Goal: Task Accomplishment & Management: Complete application form

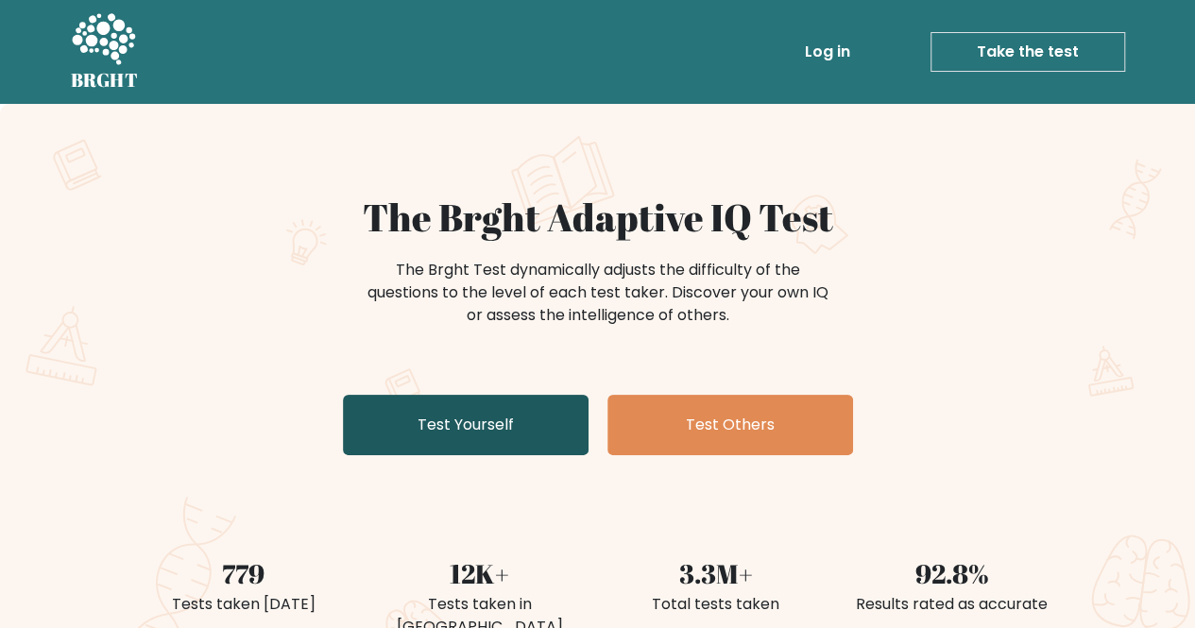
click at [520, 418] on link "Test Yourself" at bounding box center [466, 425] width 246 height 60
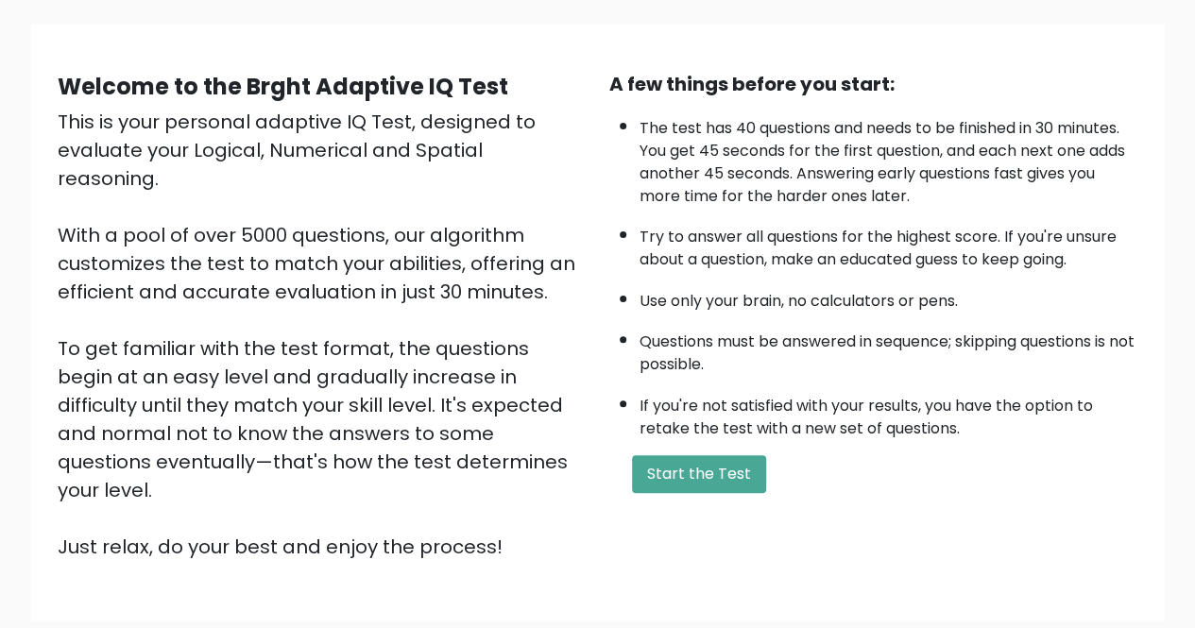
scroll to position [189, 0]
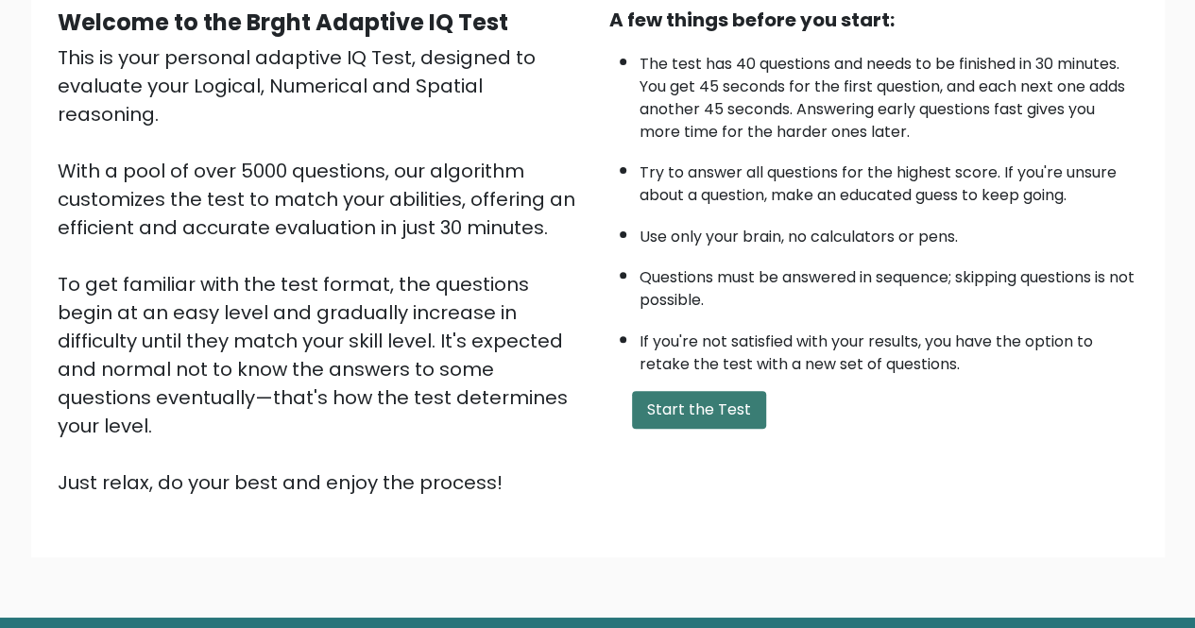
click at [723, 419] on button "Start the Test" at bounding box center [699, 410] width 134 height 38
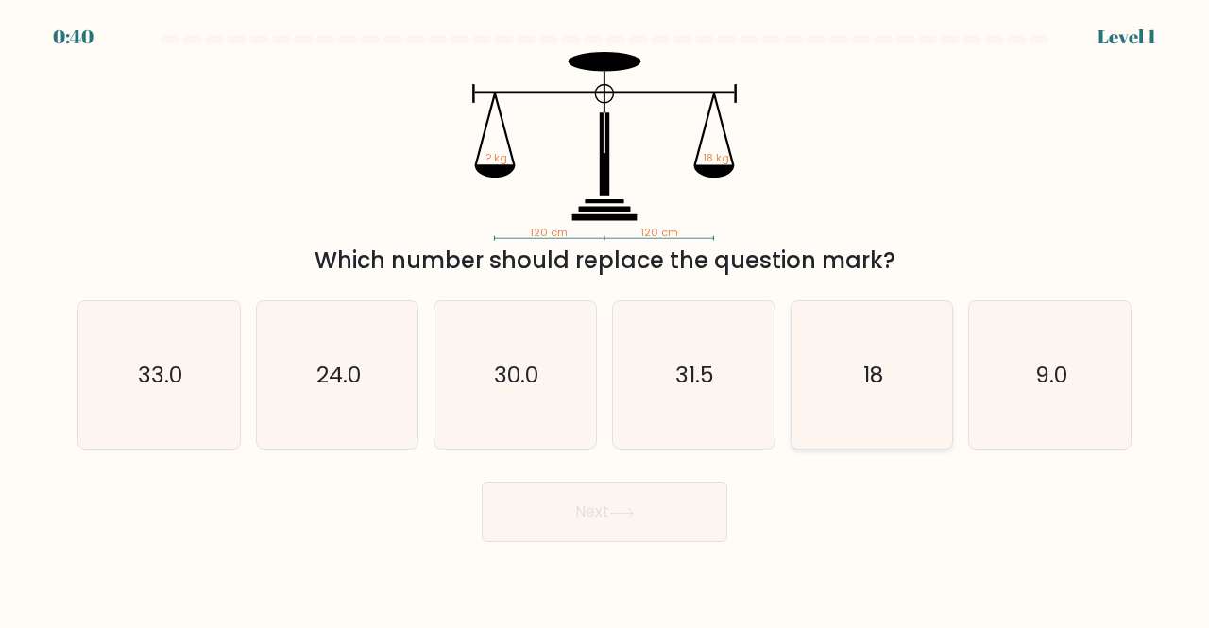
click at [864, 373] on text "18" at bounding box center [874, 374] width 20 height 31
click at [606, 319] on input "e. 18" at bounding box center [605, 317] width 1 height 5
radio input "true"
click at [669, 530] on button "Next" at bounding box center [605, 512] width 246 height 60
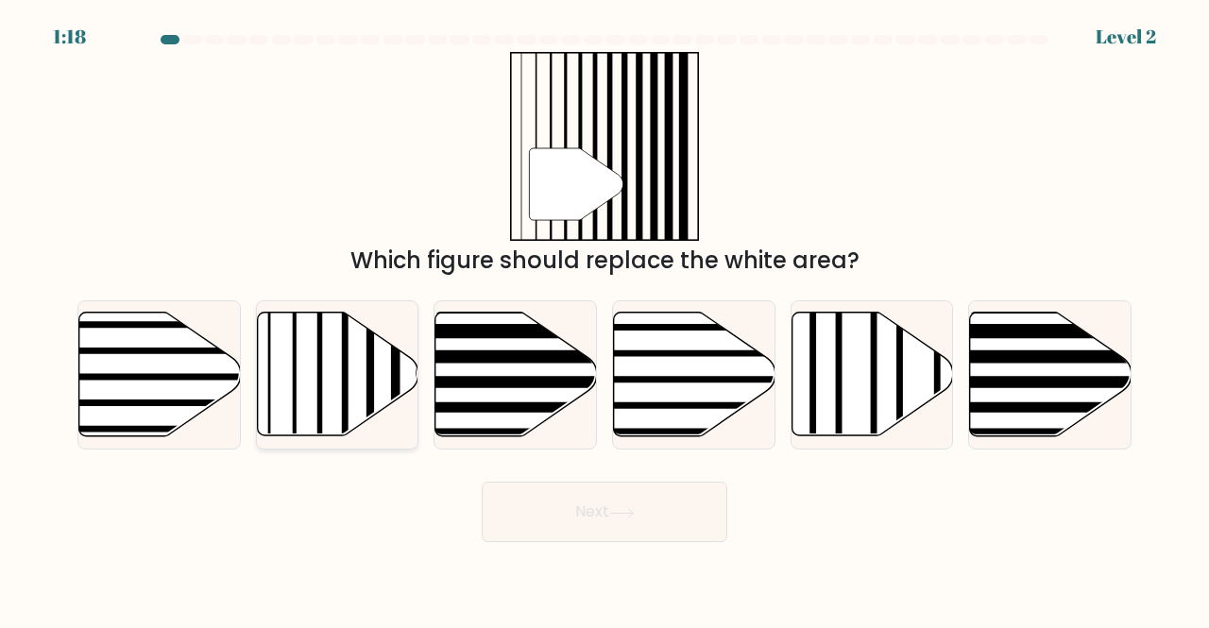
click at [331, 394] on icon at bounding box center [338, 375] width 162 height 124
click at [605, 319] on input "b." at bounding box center [605, 317] width 1 height 5
radio input "true"
click at [697, 520] on button "Next" at bounding box center [605, 512] width 246 height 60
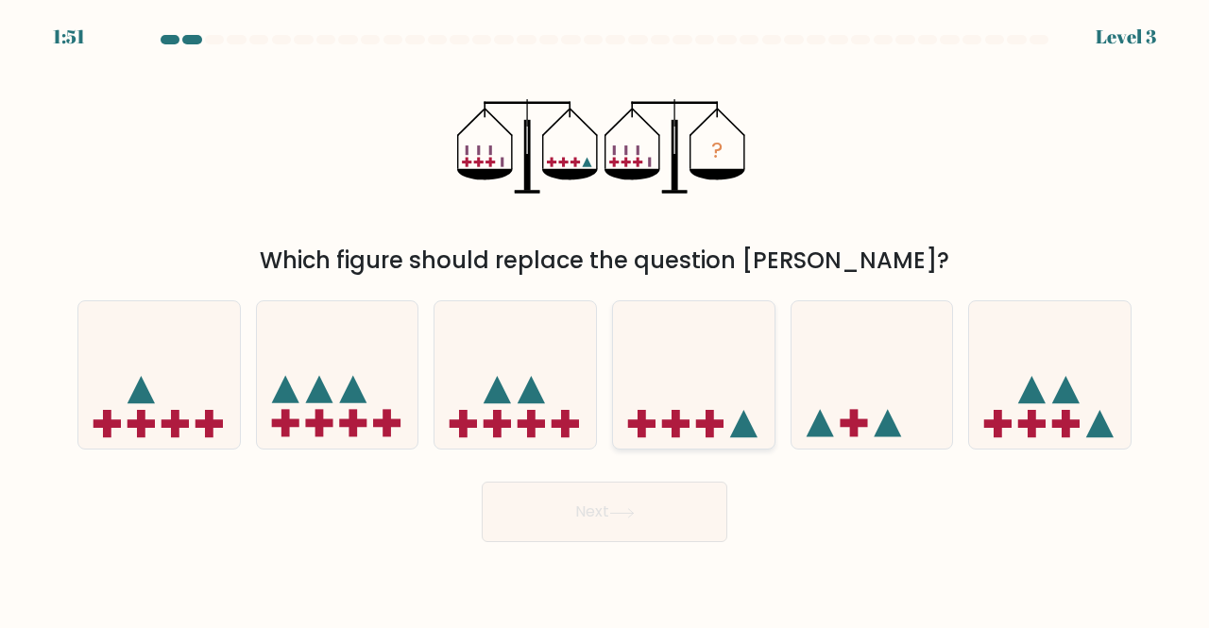
click at [704, 402] on icon at bounding box center [694, 374] width 162 height 133
click at [606, 319] on input "d." at bounding box center [605, 317] width 1 height 5
radio input "true"
click at [654, 494] on button "Next" at bounding box center [605, 512] width 246 height 60
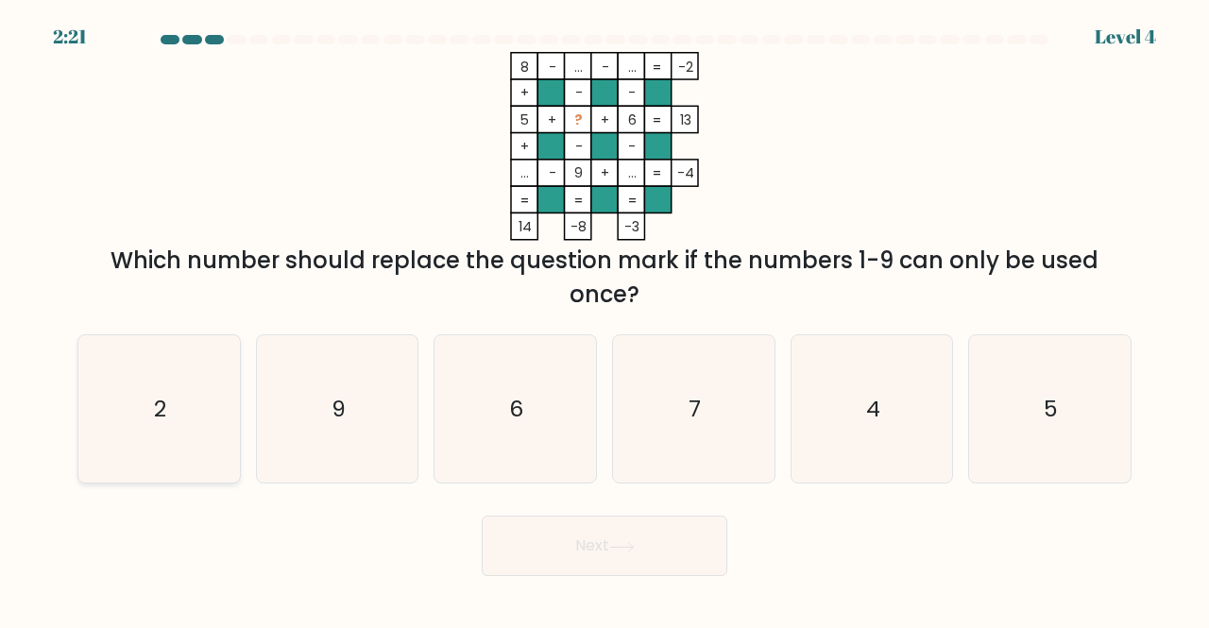
click at [198, 435] on icon "2" at bounding box center [159, 409] width 148 height 148
click at [605, 319] on input "a. 2" at bounding box center [605, 317] width 1 height 5
radio input "true"
click at [676, 556] on button "Next" at bounding box center [605, 546] width 246 height 60
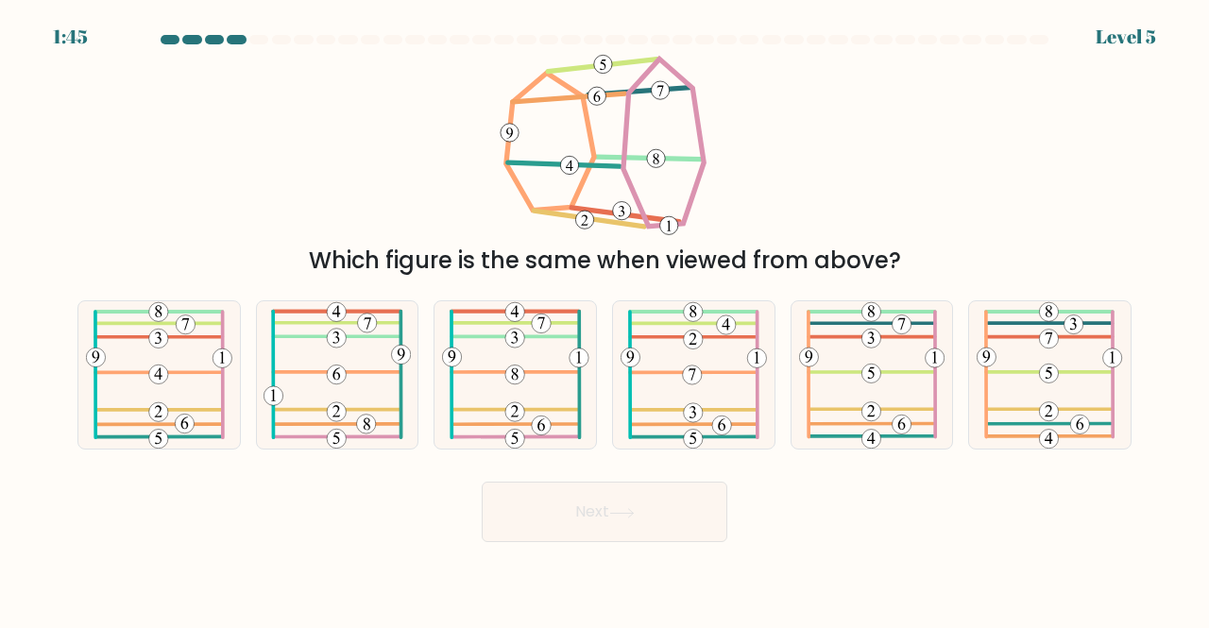
click at [936, 505] on div "Next" at bounding box center [604, 507] width 1077 height 70
click at [1035, 391] on icon at bounding box center [1050, 375] width 146 height 148
click at [606, 319] on input "f." at bounding box center [605, 317] width 1 height 5
radio input "true"
click at [645, 505] on button "Next" at bounding box center [605, 512] width 246 height 60
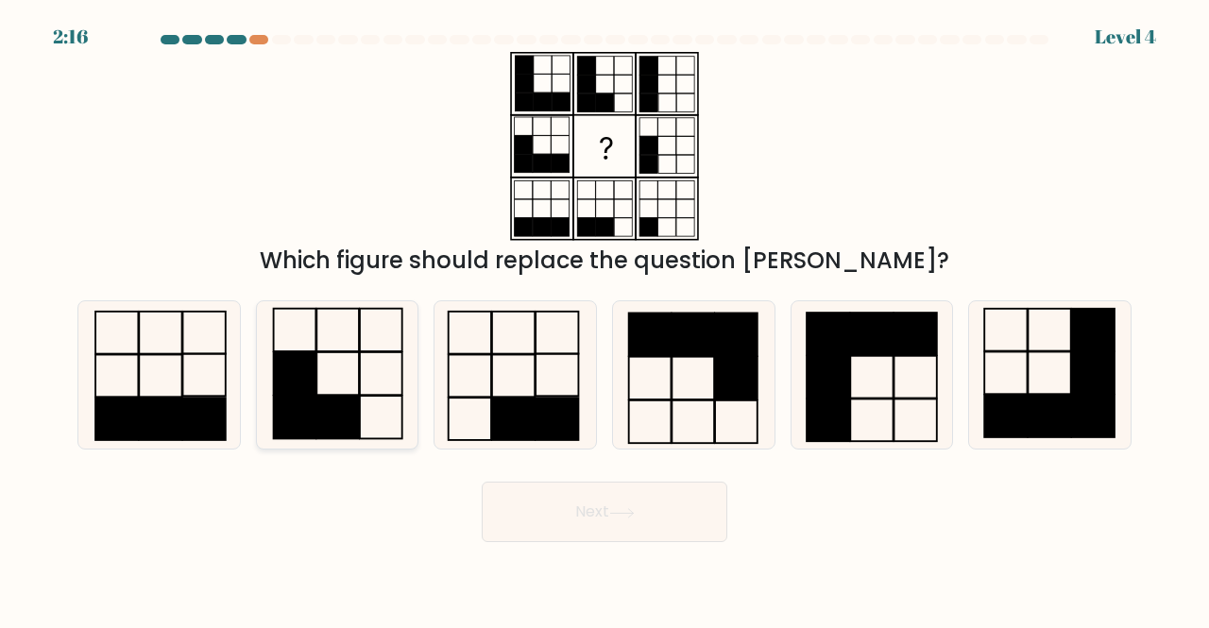
click at [338, 417] on rect at bounding box center [338, 417] width 43 height 43
click at [605, 319] on input "b." at bounding box center [605, 317] width 1 height 5
radio input "true"
click at [654, 505] on button "Next" at bounding box center [605, 512] width 246 height 60
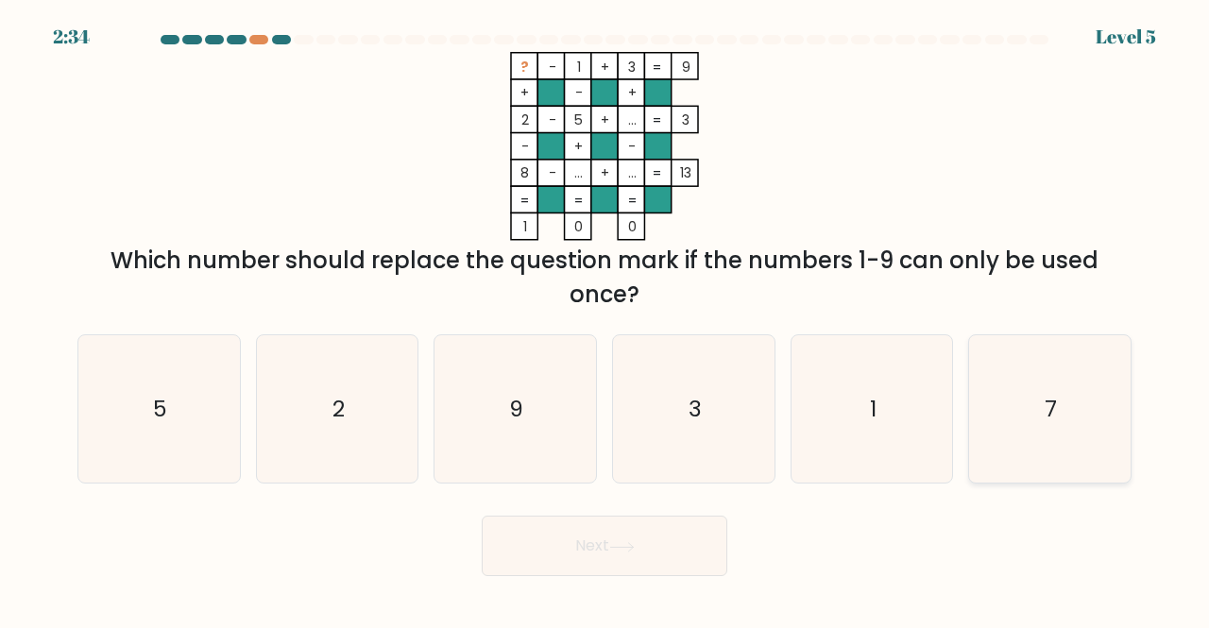
click at [1032, 386] on icon "7" at bounding box center [1050, 409] width 148 height 148
click at [606, 319] on input "f. 7" at bounding box center [605, 317] width 1 height 5
radio input "true"
click at [643, 559] on button "Next" at bounding box center [605, 546] width 246 height 60
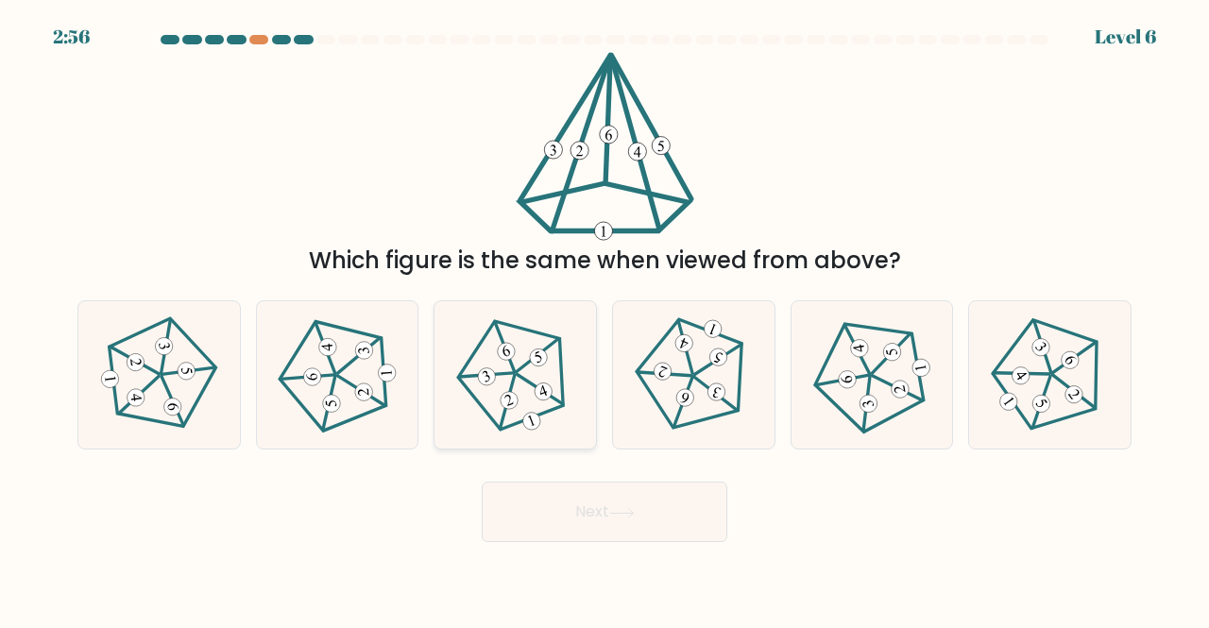
click at [503, 380] on icon at bounding box center [515, 375] width 118 height 118
click at [605, 319] on input "c." at bounding box center [605, 317] width 1 height 5
radio input "true"
click at [616, 506] on button "Next" at bounding box center [605, 512] width 246 height 60
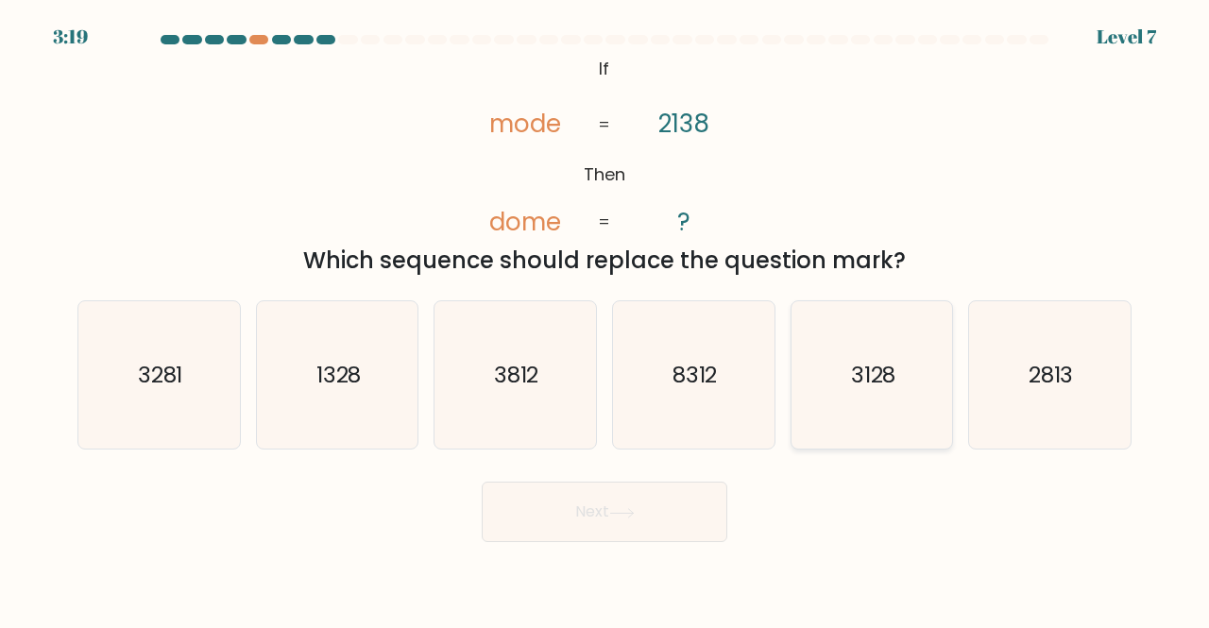
click at [851, 389] on text "3128" at bounding box center [873, 374] width 45 height 31
click at [606, 319] on input "e. 3128" at bounding box center [605, 317] width 1 height 5
radio input "true"
click at [654, 521] on button "Next" at bounding box center [605, 512] width 246 height 60
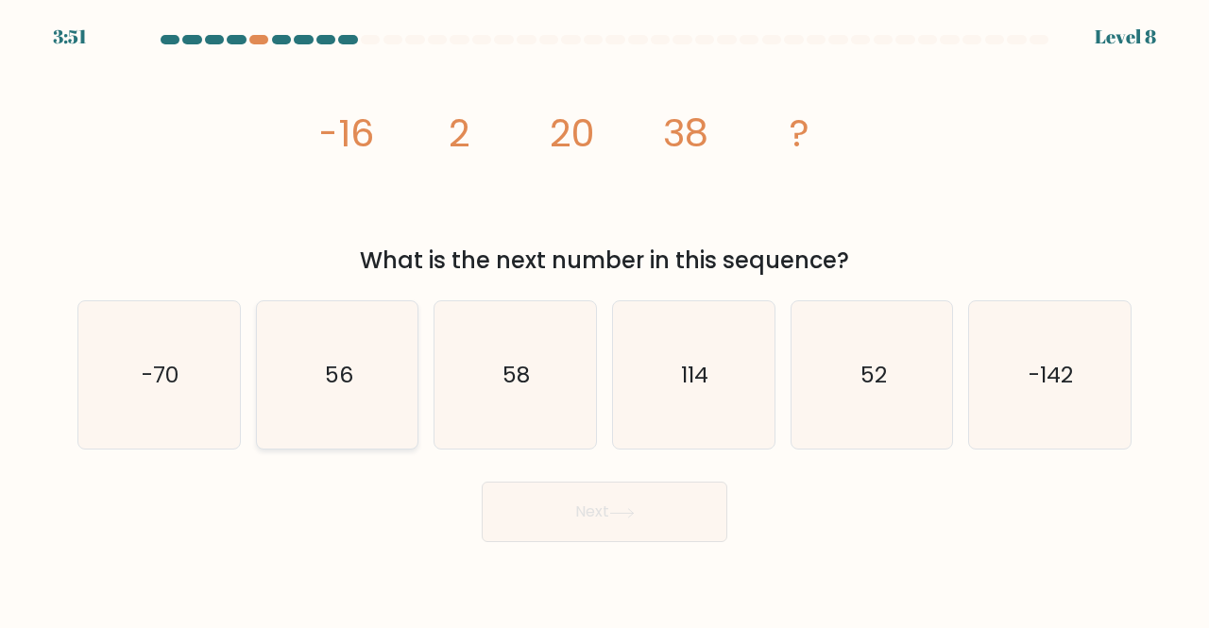
click at [352, 366] on text "56" at bounding box center [339, 374] width 28 height 31
click at [605, 319] on input "b. 56" at bounding box center [605, 317] width 1 height 5
radio input "true"
click at [720, 521] on button "Next" at bounding box center [605, 512] width 246 height 60
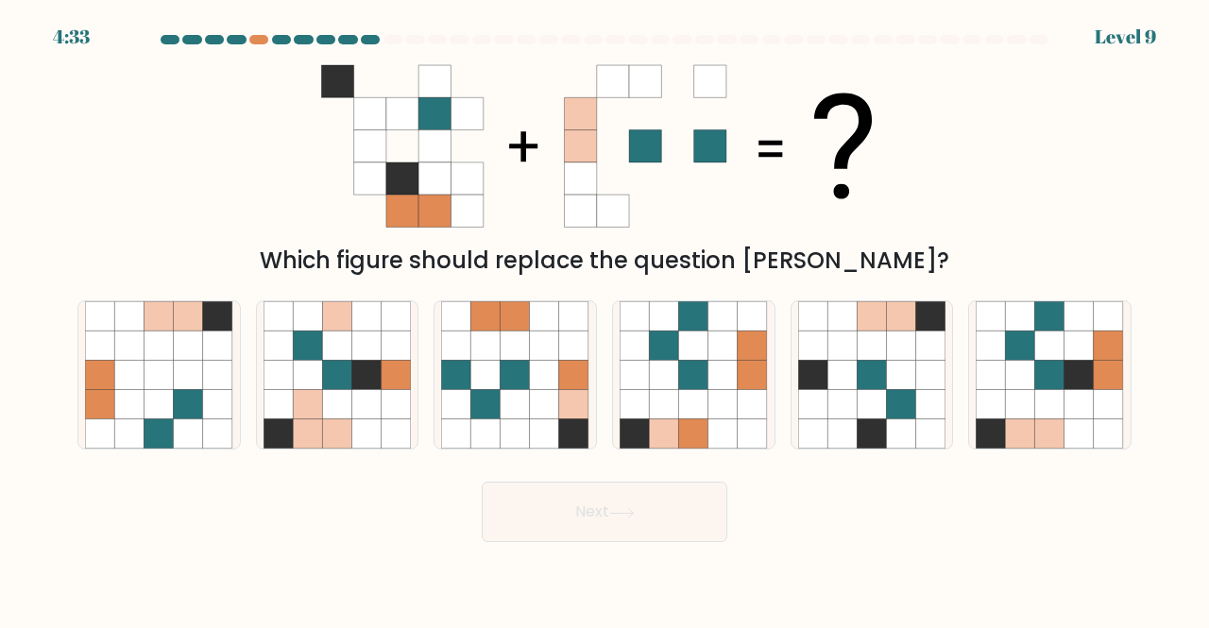
click at [905, 197] on div "Which figure should replace the question mark?" at bounding box center [604, 165] width 1077 height 226
click at [696, 385] on icon at bounding box center [693, 374] width 29 height 29
click at [606, 319] on input "d." at bounding box center [605, 317] width 1 height 5
radio input "true"
click at [520, 369] on icon at bounding box center [515, 374] width 29 height 29
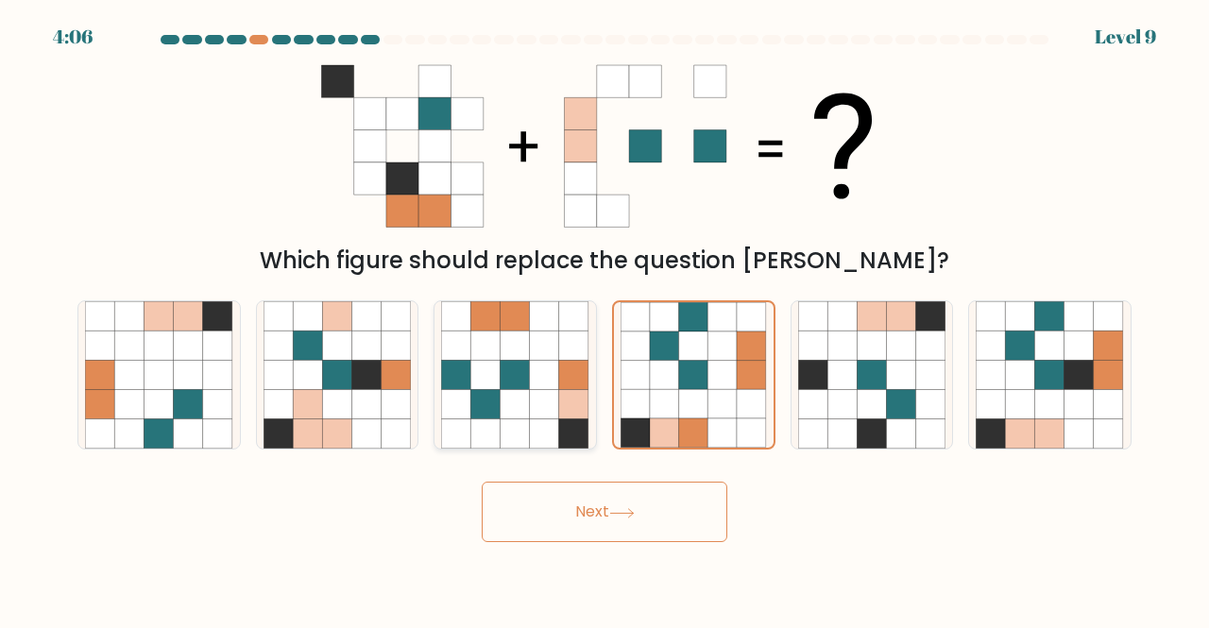
click at [605, 319] on input "c." at bounding box center [605, 317] width 1 height 5
radio input "true"
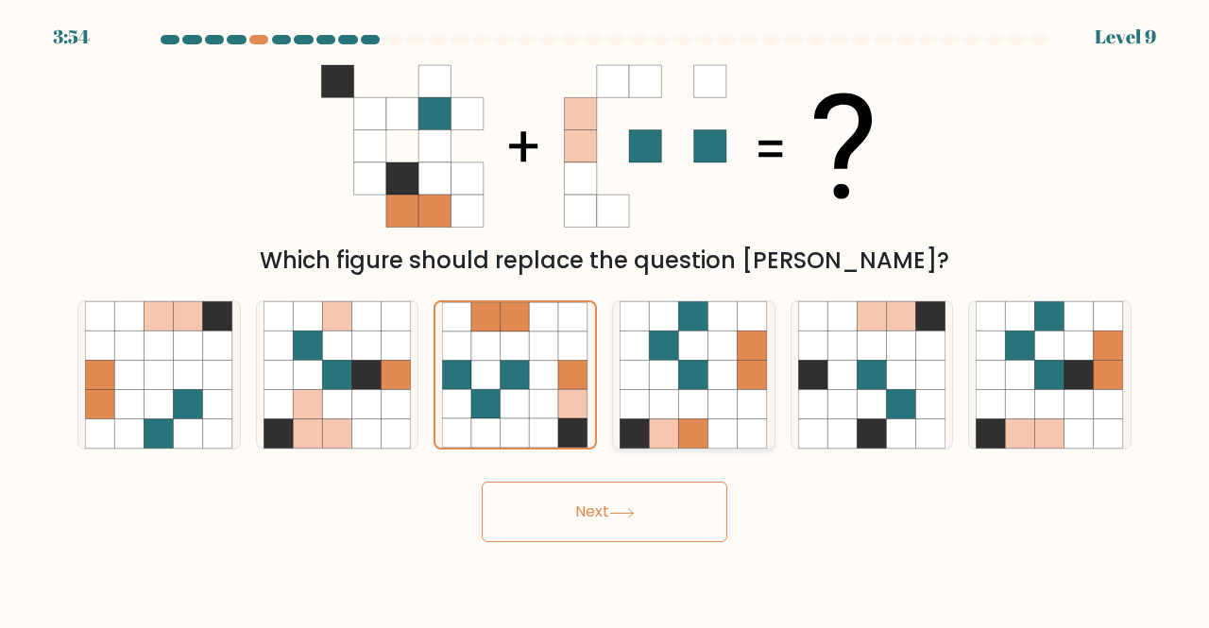
click at [686, 424] on icon at bounding box center [693, 433] width 29 height 29
click at [606, 319] on input "d." at bounding box center [605, 317] width 1 height 5
radio input "true"
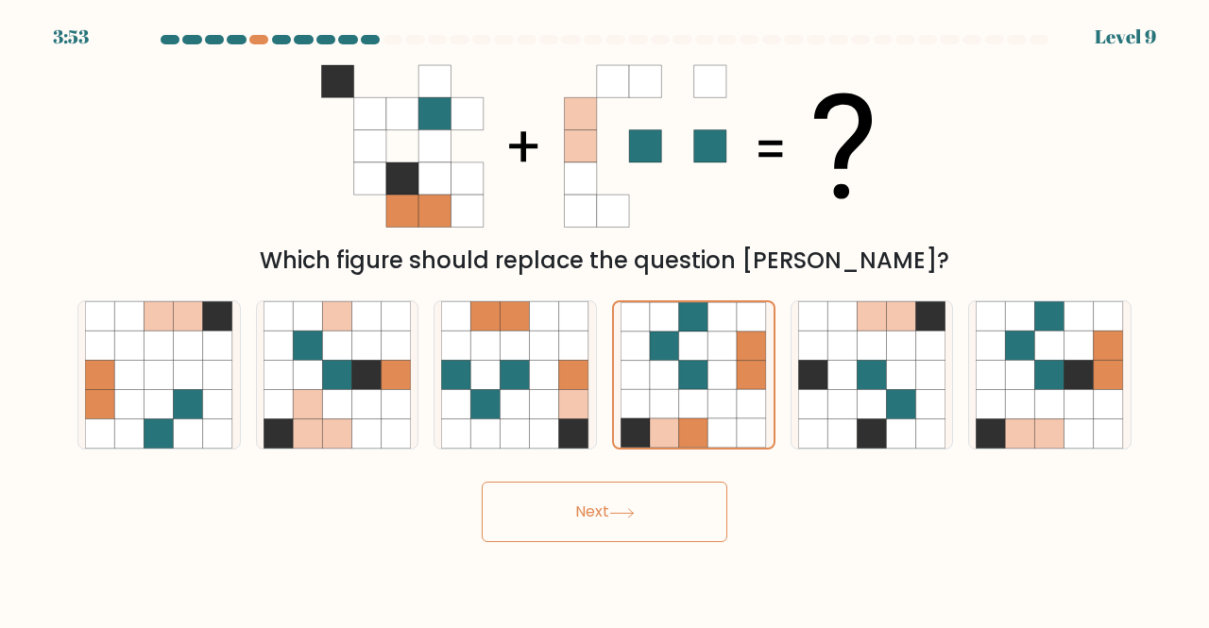
click at [663, 512] on button "Next" at bounding box center [605, 512] width 246 height 60
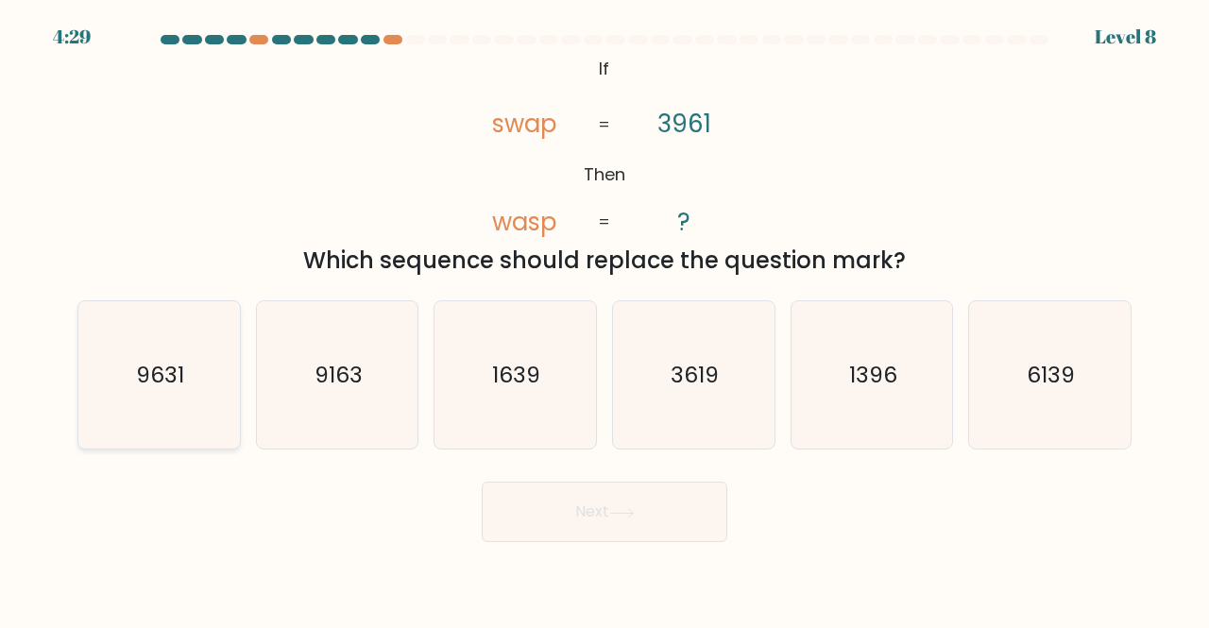
click at [164, 384] on text "9631" at bounding box center [160, 374] width 48 height 31
click at [605, 319] on input "a. 9631" at bounding box center [605, 317] width 1 height 5
radio input "true"
click at [666, 519] on button "Next" at bounding box center [605, 512] width 246 height 60
